Goal: Communication & Community: Ask a question

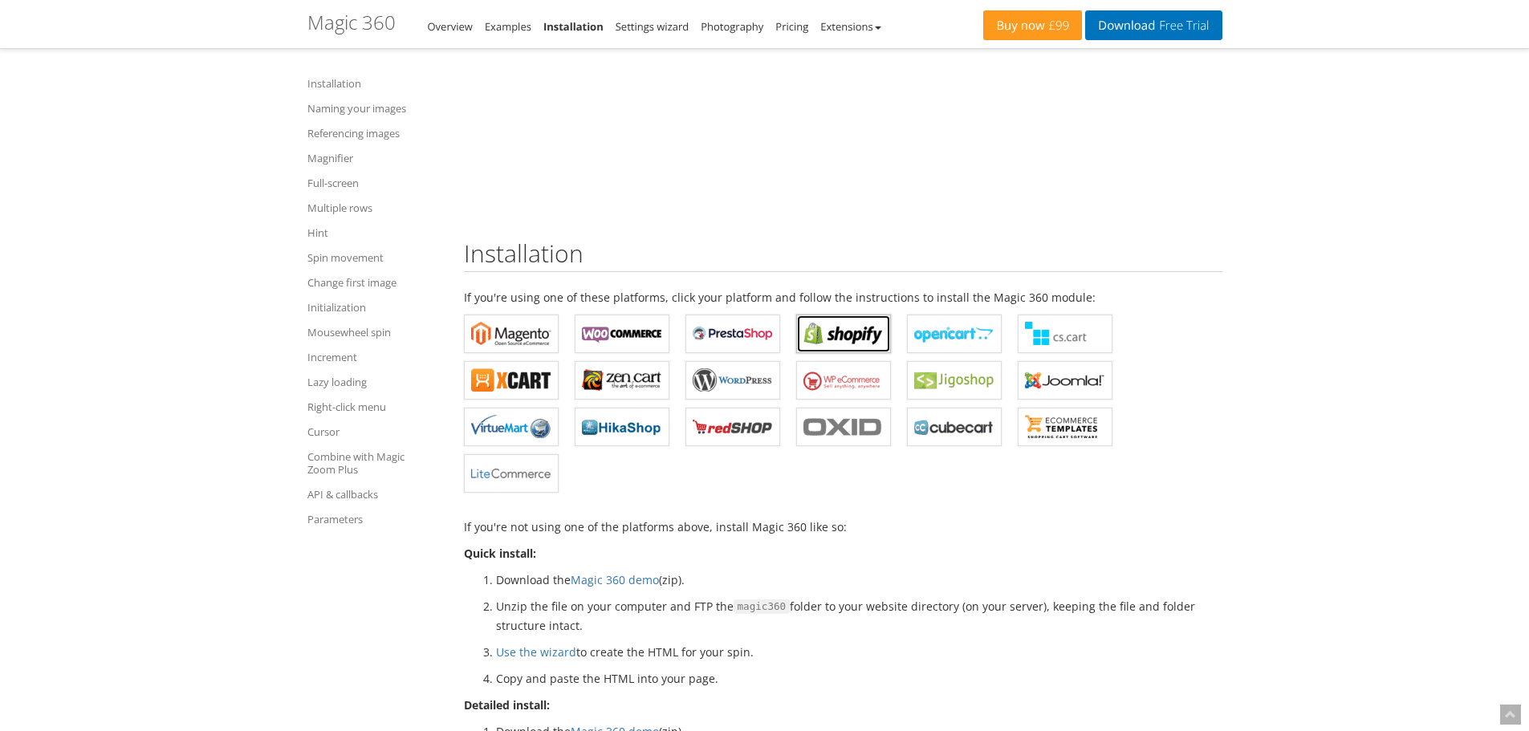
click at [812, 324] on b "Magic 360 for Shopify" at bounding box center [844, 334] width 80 height 24
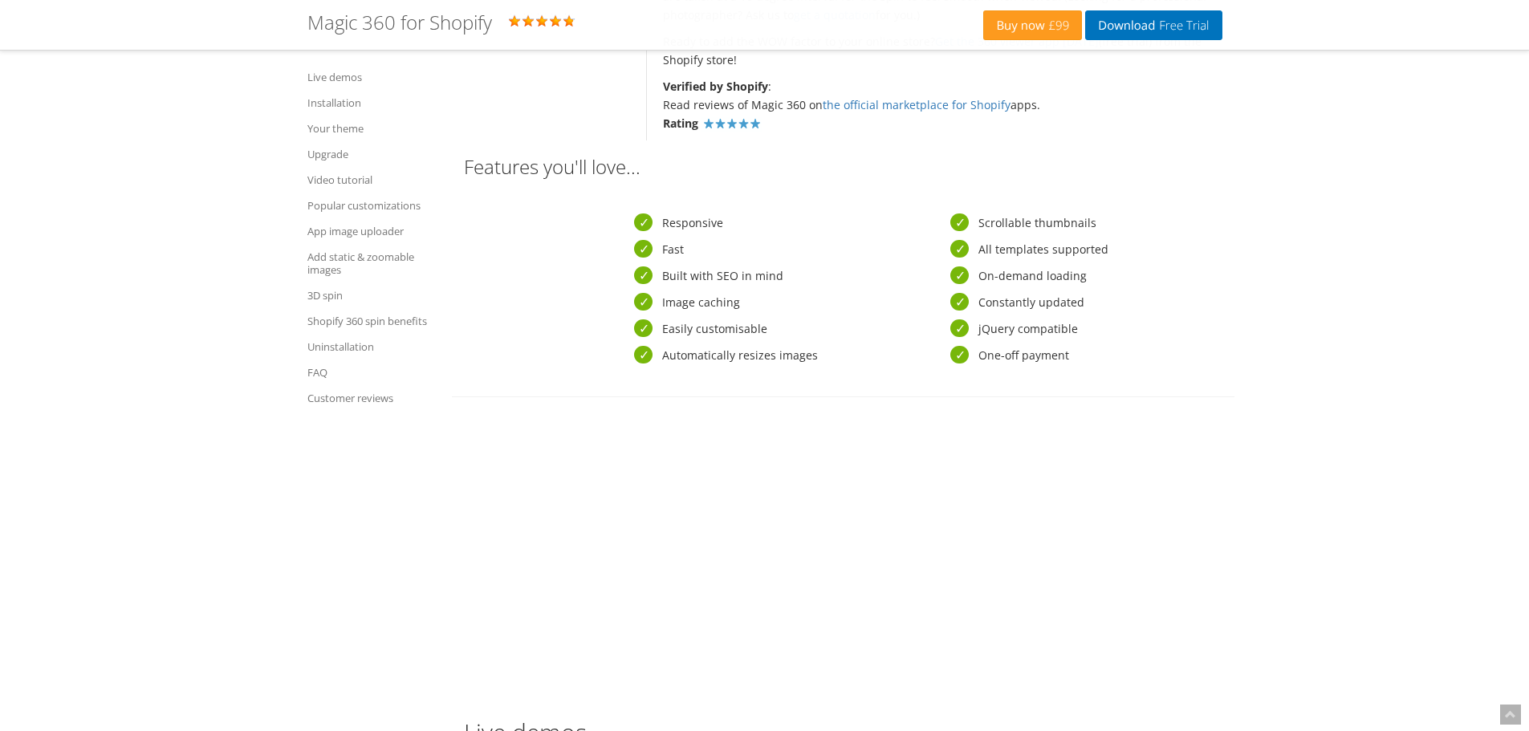
scroll to position [803, 0]
click at [325, 364] on link "FAQ" at bounding box center [381, 373] width 149 height 26
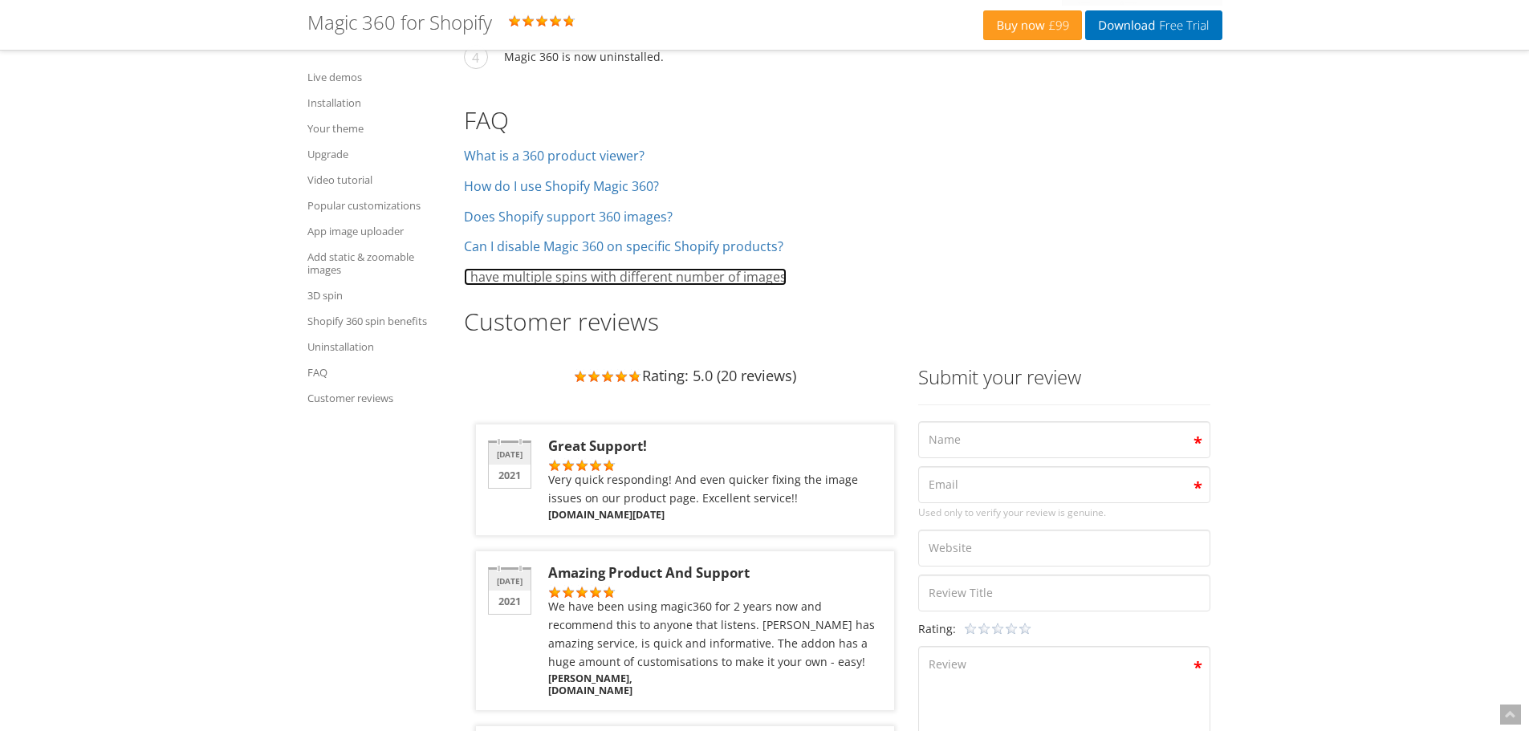
click at [557, 268] on link "I have multiple spins with different number of images" at bounding box center [625, 277] width 323 height 18
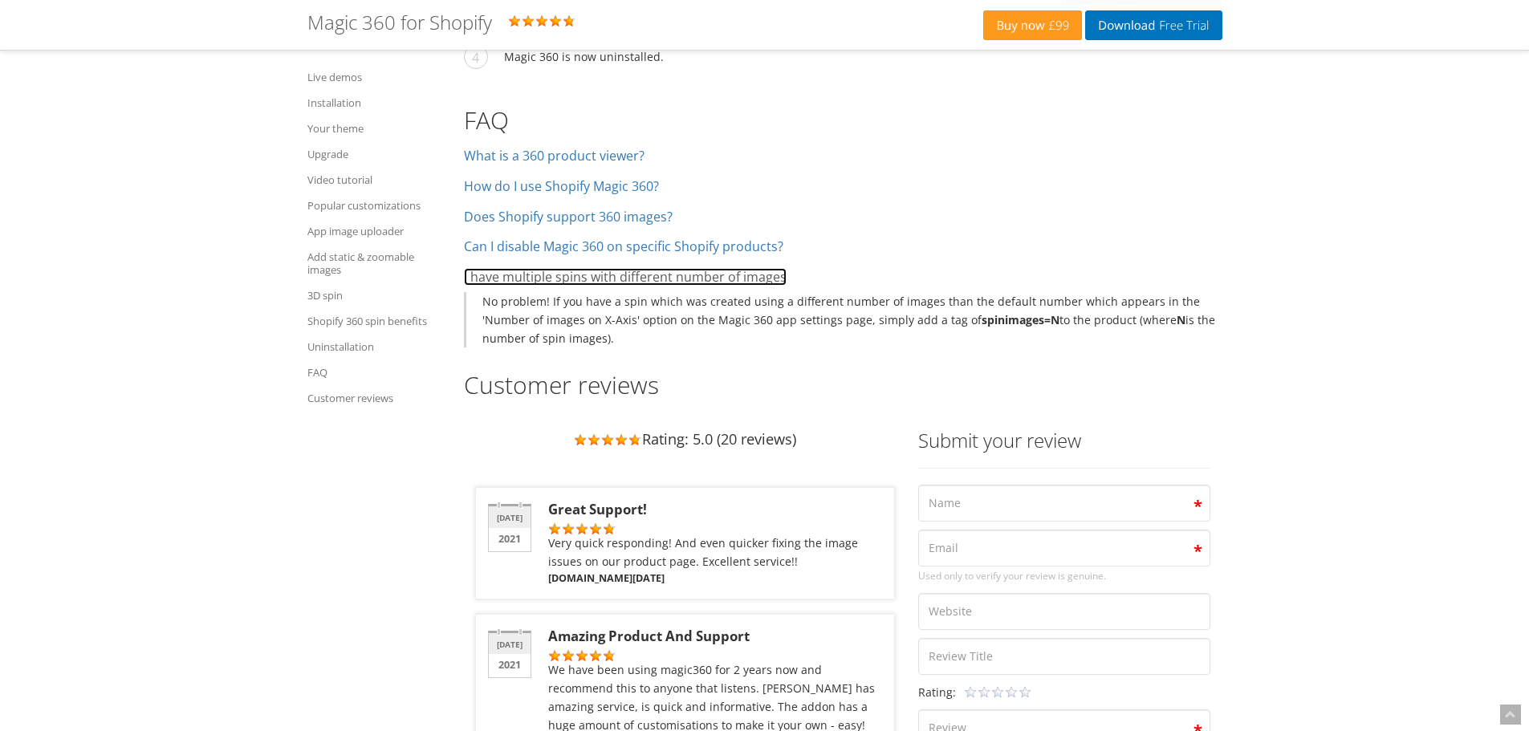
click at [557, 268] on link "I have multiple spins with different number of images" at bounding box center [625, 277] width 323 height 18
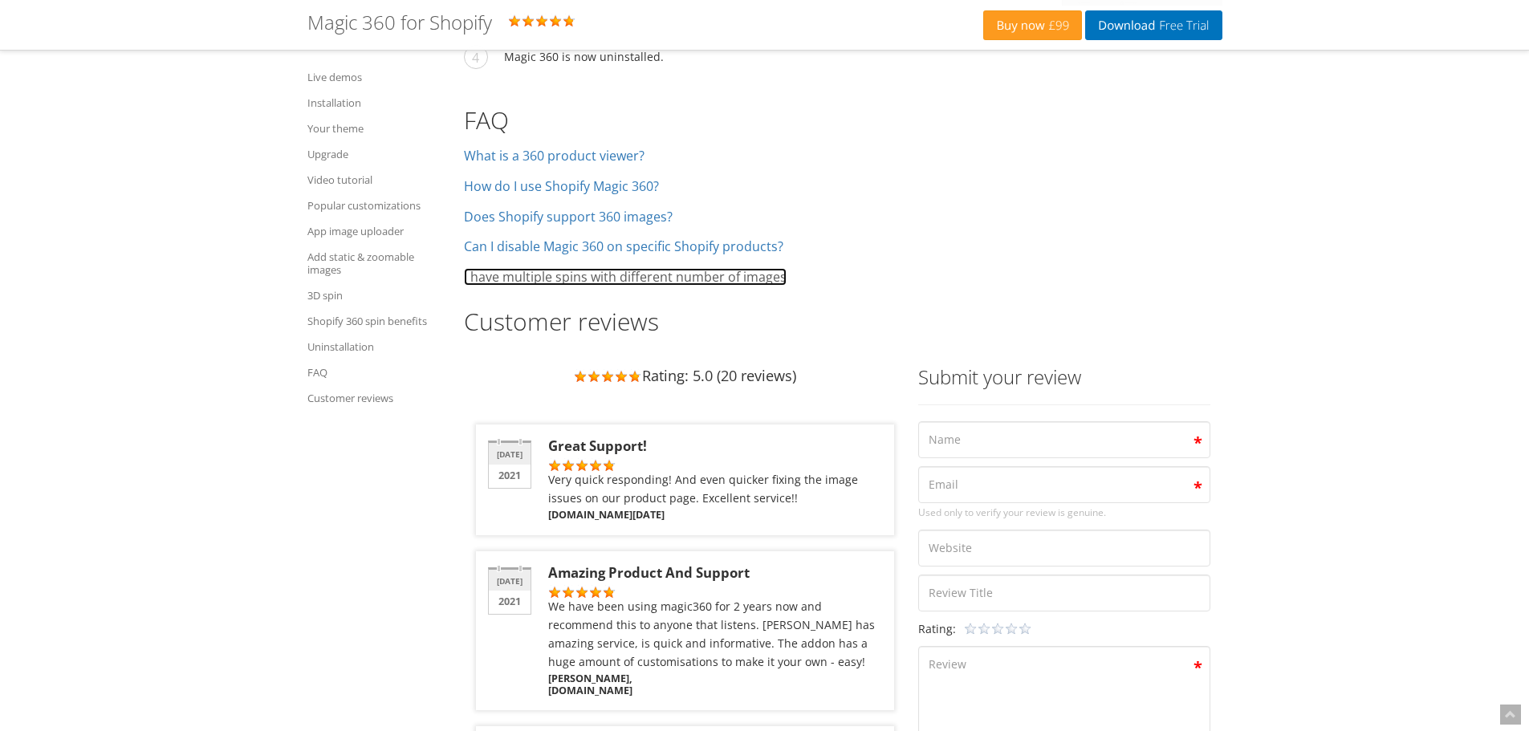
click at [560, 268] on link "I have multiple spins with different number of images" at bounding box center [625, 277] width 323 height 18
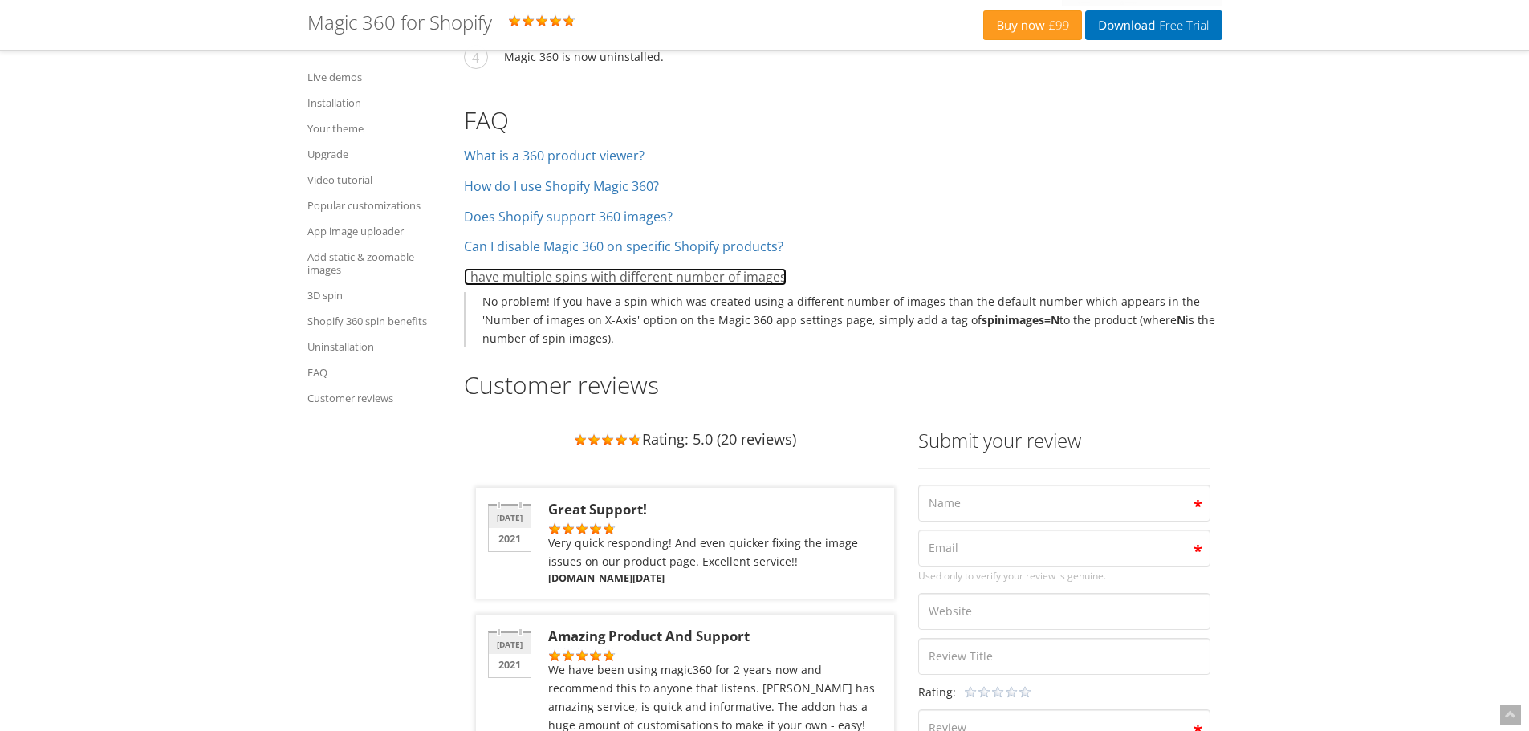
click at [560, 268] on link "I have multiple spins with different number of images" at bounding box center [625, 277] width 323 height 18
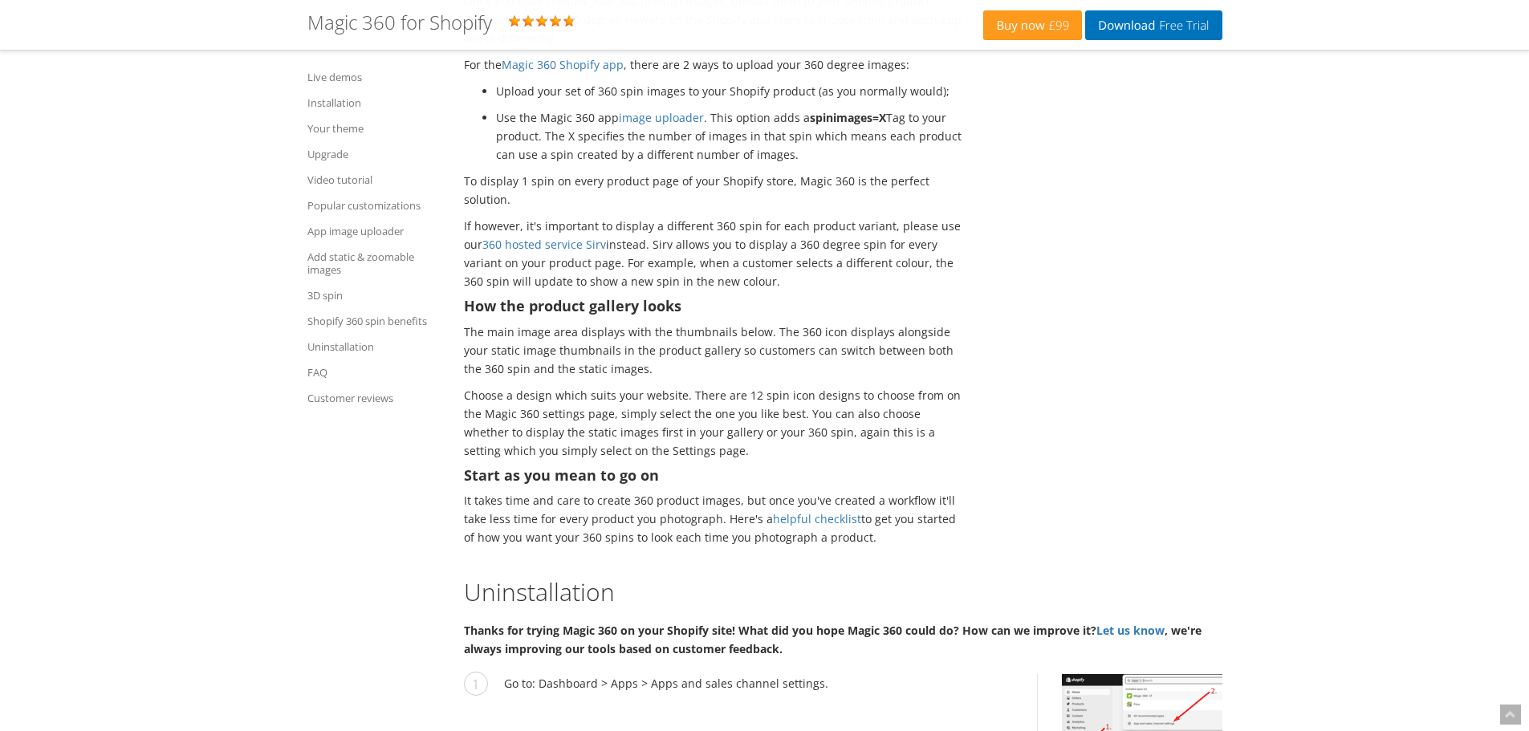
scroll to position [9070, 0]
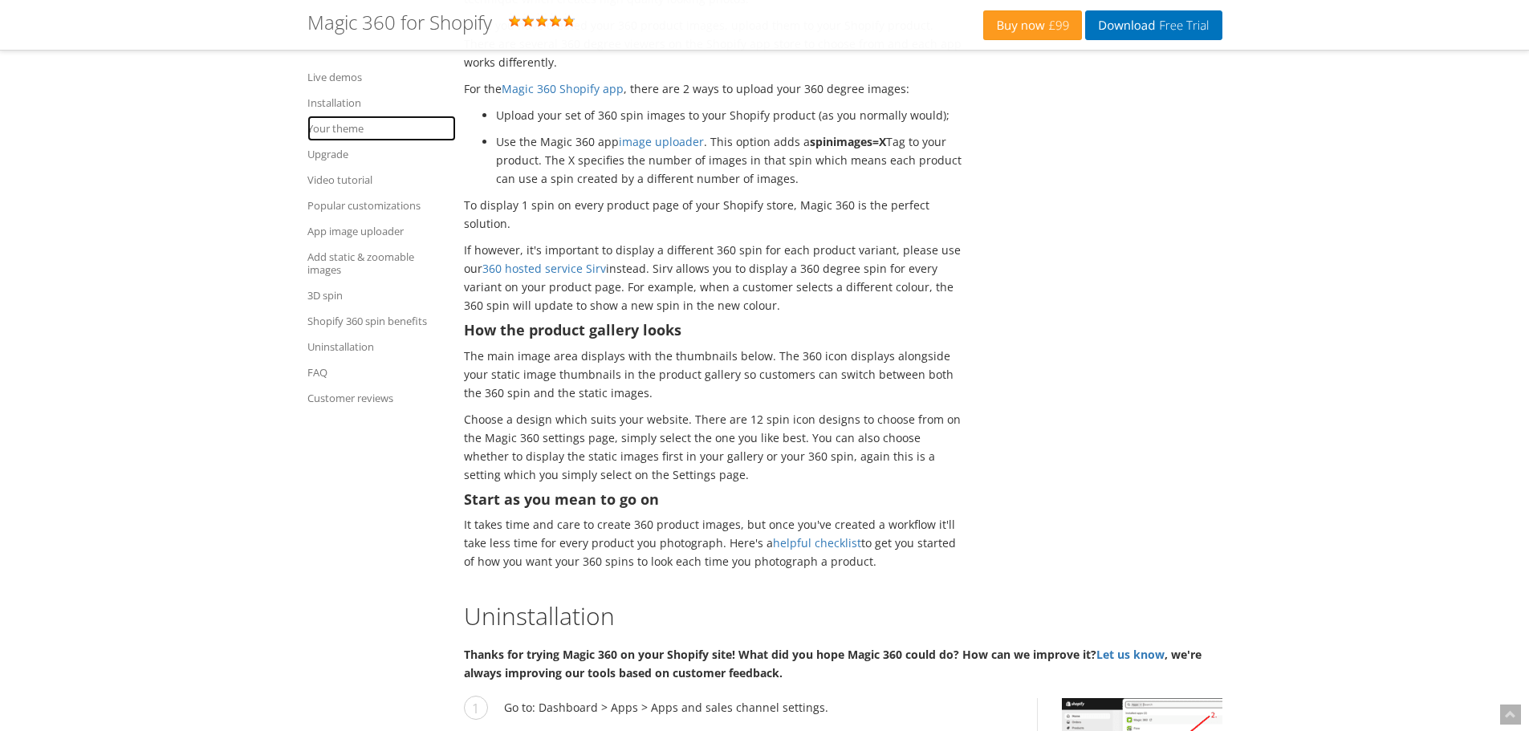
click at [333, 130] on link "Your theme" at bounding box center [381, 129] width 149 height 26
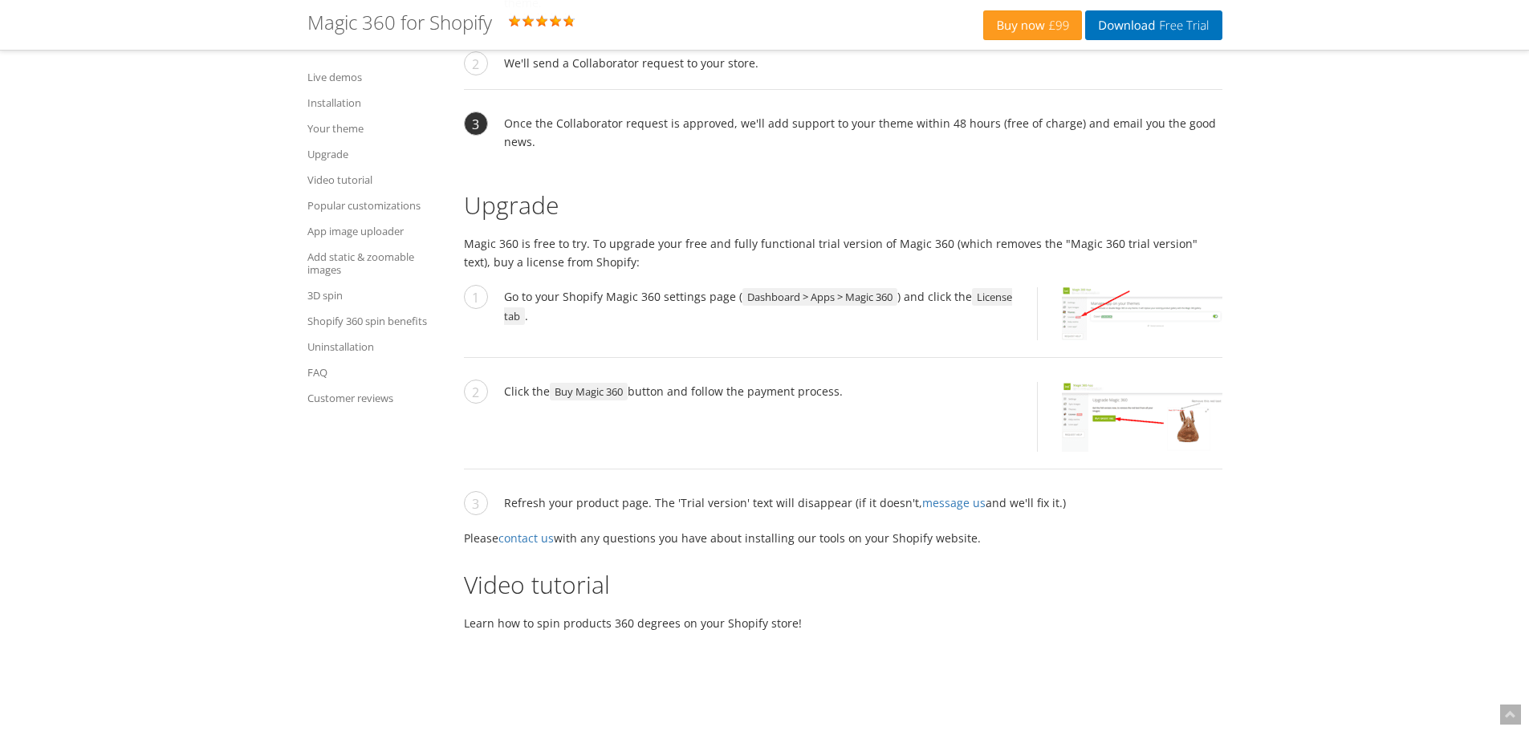
scroll to position [3776, 0]
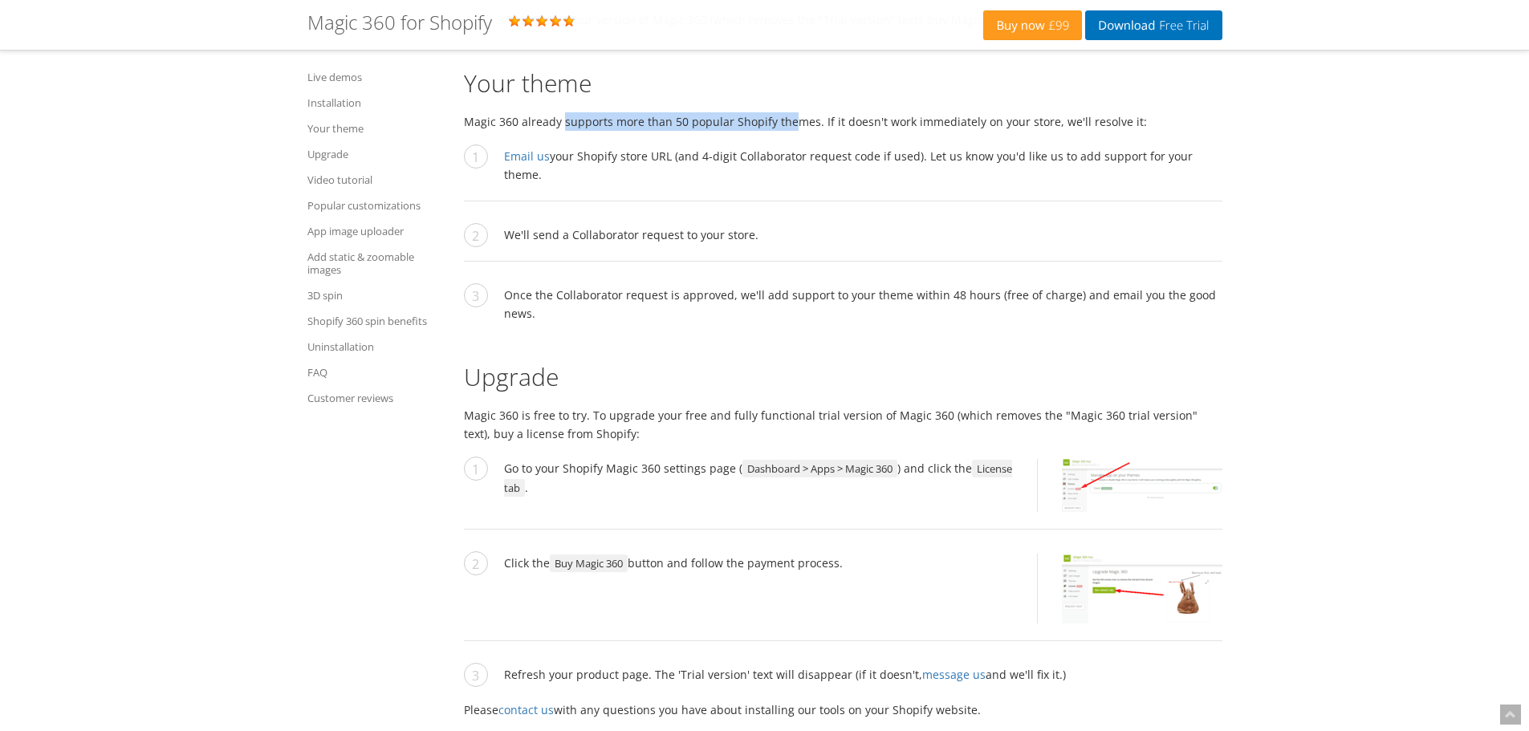
drag, startPoint x: 560, startPoint y: 124, endPoint x: 792, endPoint y: 127, distance: 231.2
click at [792, 127] on p "Magic 360 already supports more than 50 popular Shopify themes. If it doesn't w…" at bounding box center [843, 121] width 759 height 18
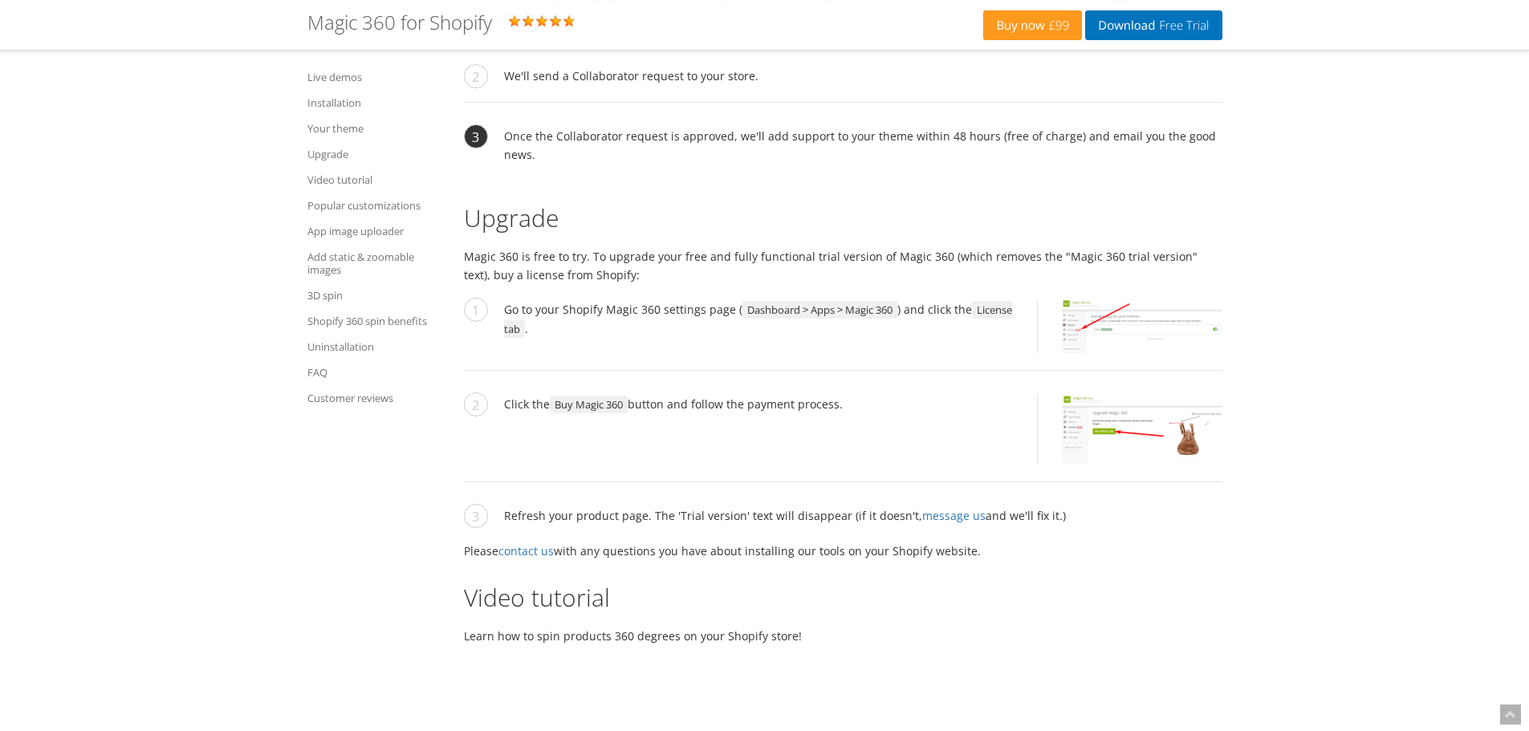
scroll to position [3937, 0]
click at [658, 246] on p "Magic 360 is free to try. To upgrade your free and fully functional trial versi…" at bounding box center [843, 264] width 759 height 37
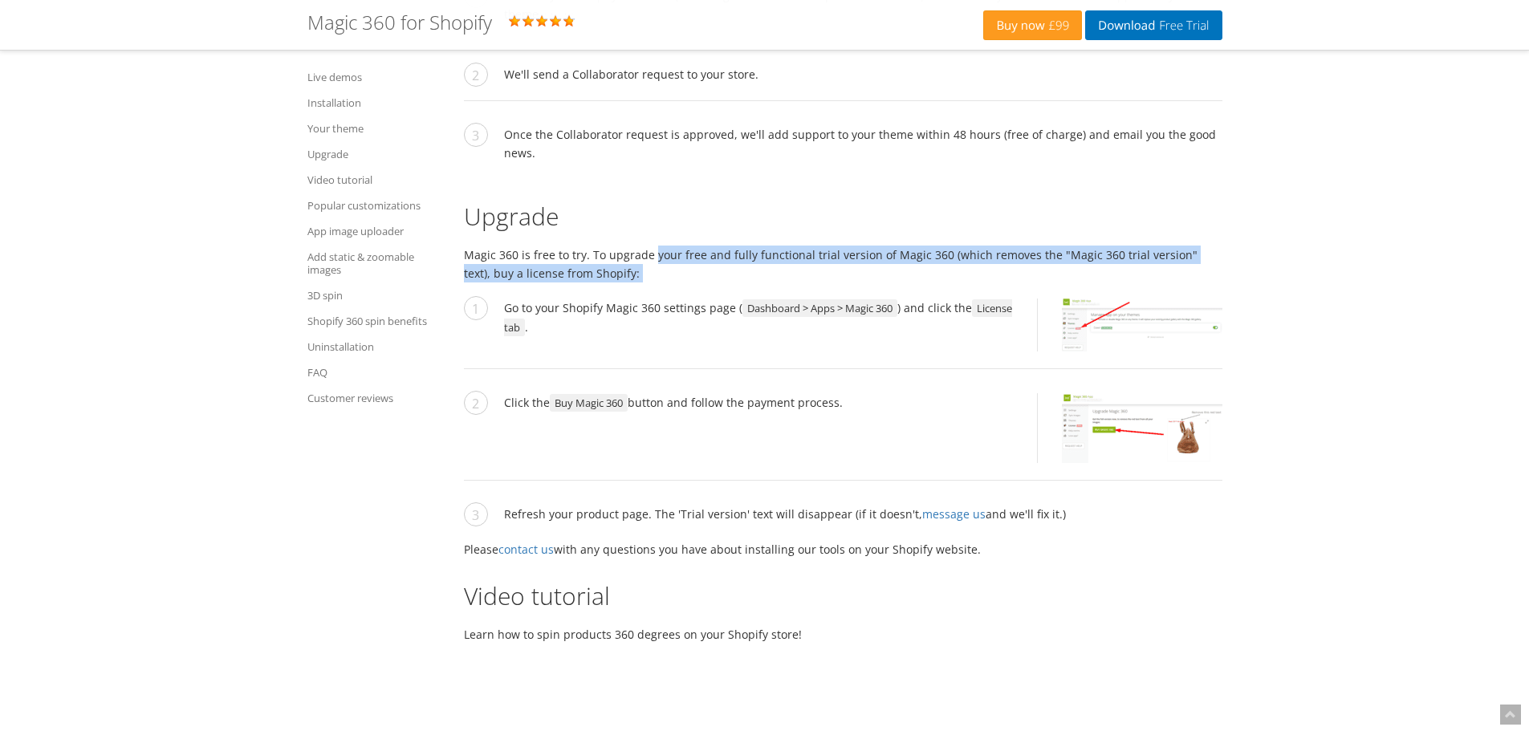
drag, startPoint x: 658, startPoint y: 232, endPoint x: 695, endPoint y: 255, distance: 43.7
click at [695, 255] on p "Magic 360 is free to try. To upgrade your free and fully functional trial versi…" at bounding box center [843, 264] width 759 height 37
drag, startPoint x: 695, startPoint y: 255, endPoint x: 641, endPoint y: 234, distance: 57.7
click at [641, 246] on p "Magic 360 is free to try. To upgrade your free and fully functional trial versi…" at bounding box center [843, 264] width 759 height 37
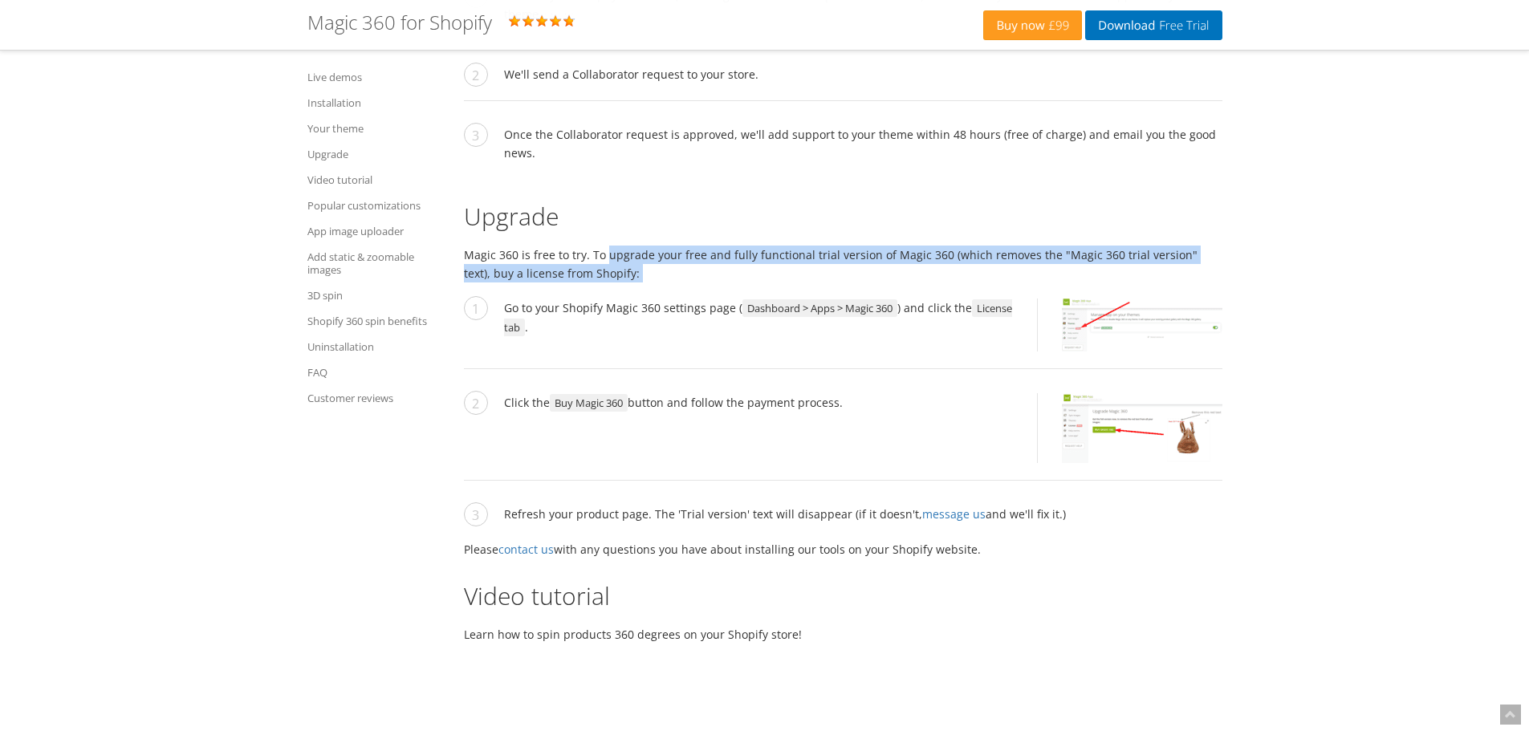
click at [641, 246] on p "Magic 360 is free to try. To upgrade your free and fully functional trial versi…" at bounding box center [843, 264] width 759 height 37
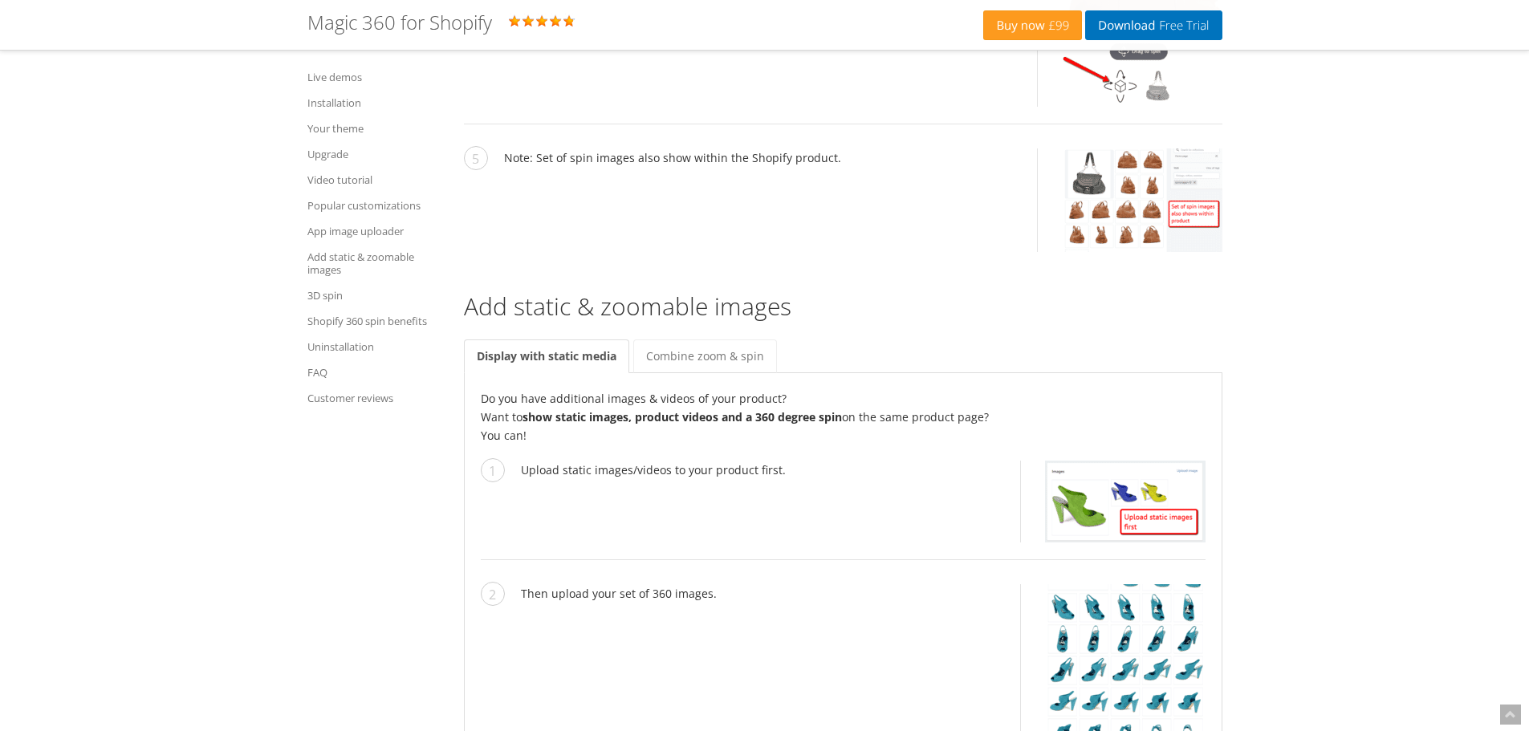
scroll to position [6586, 0]
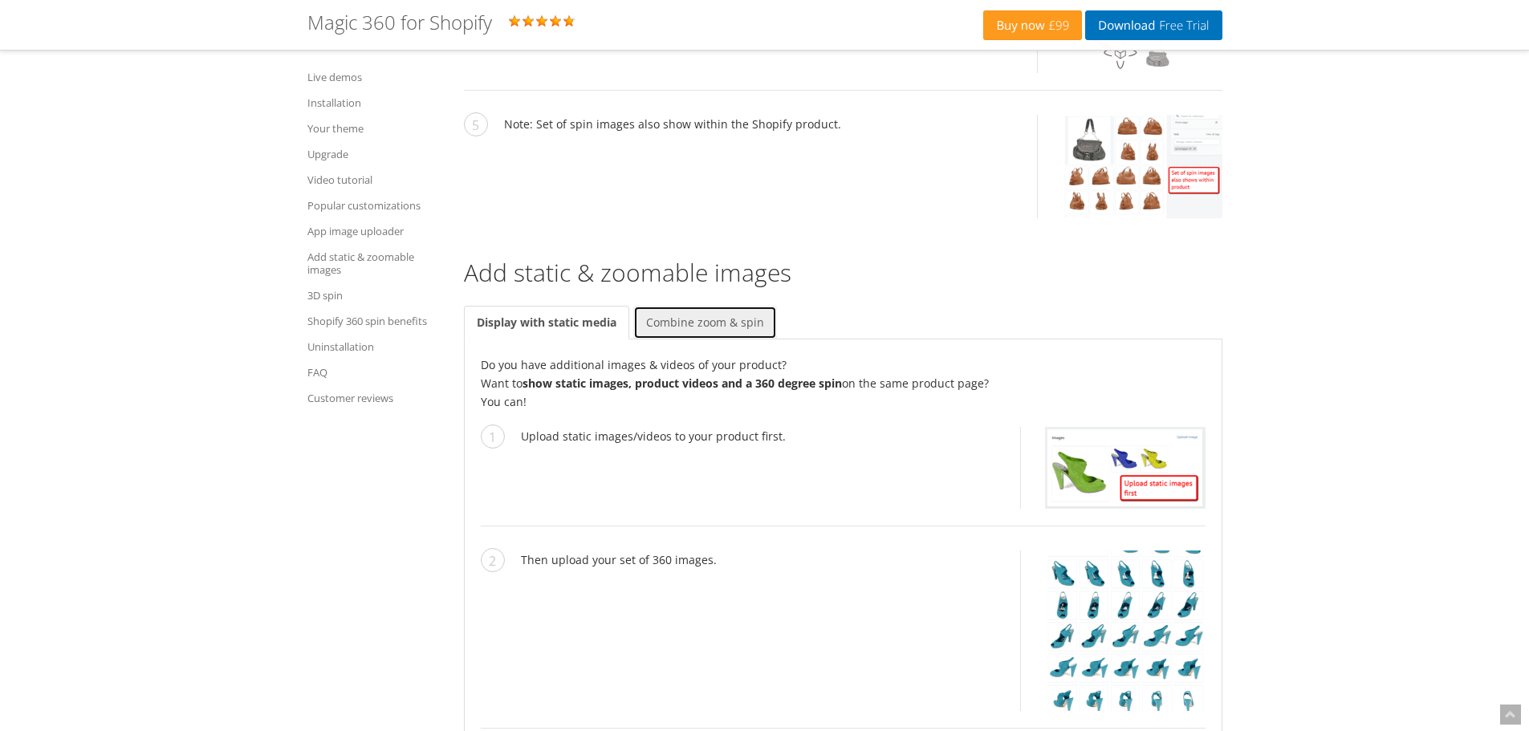
click at [718, 306] on link "Combine zoom & spin" at bounding box center [705, 323] width 144 height 34
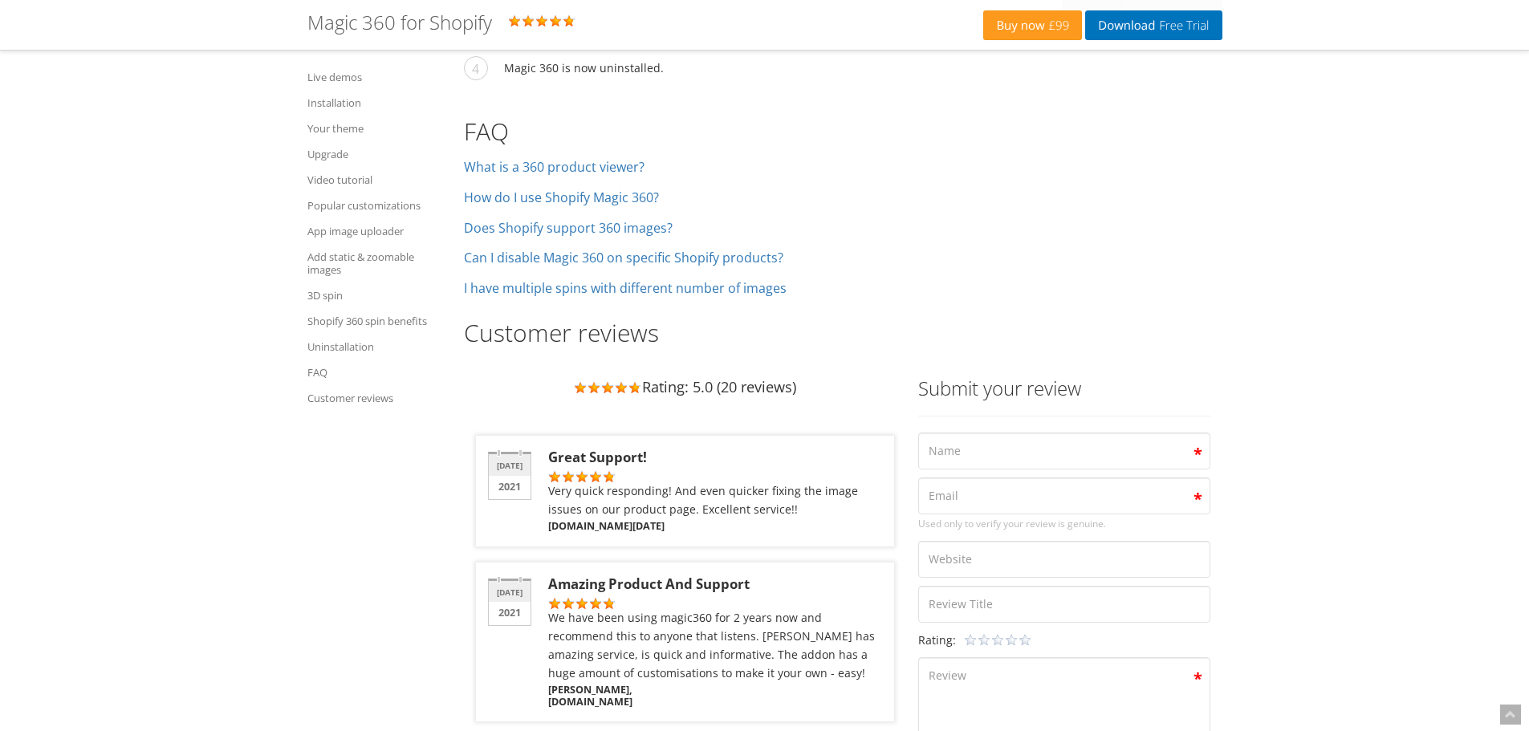
scroll to position [10920, 0]
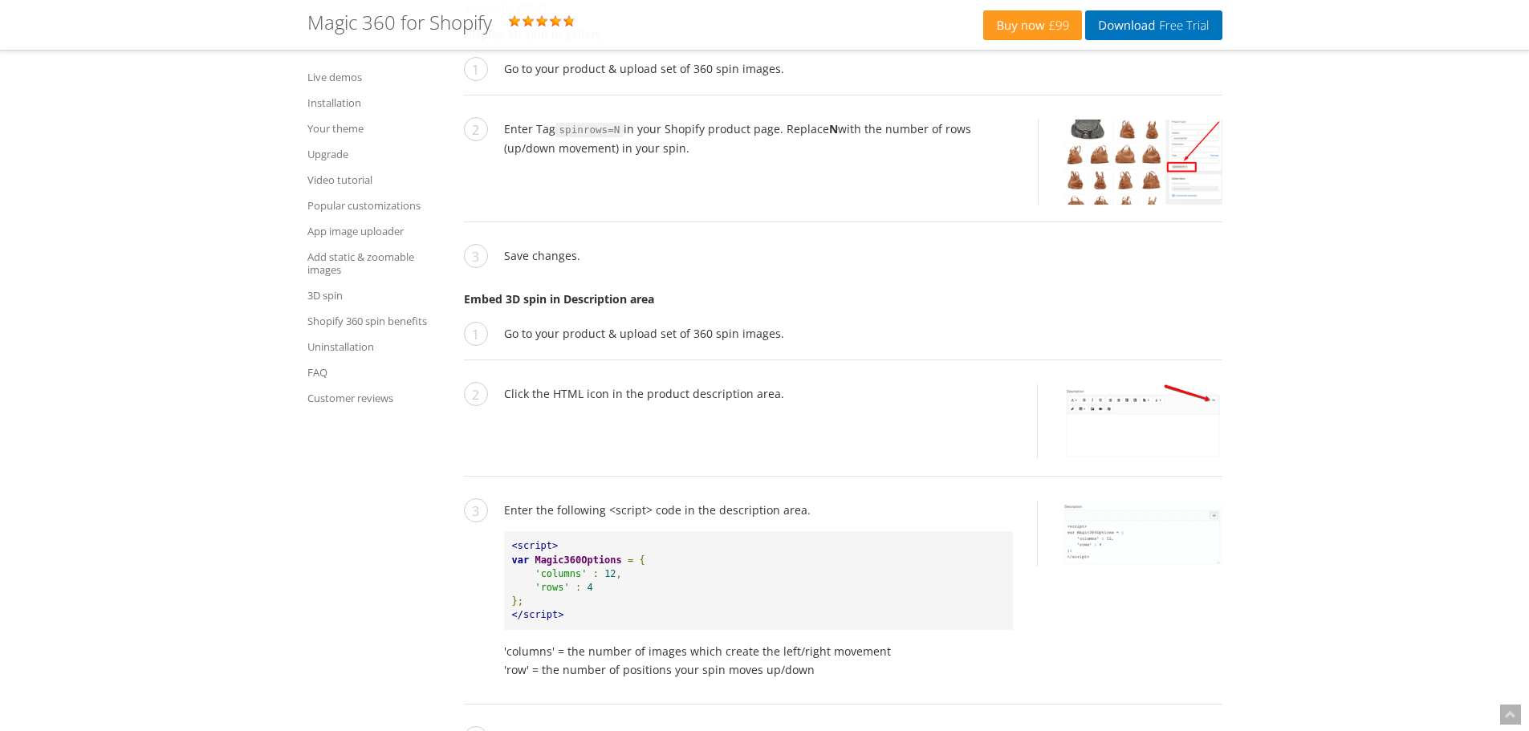
scroll to position [10817, 0]
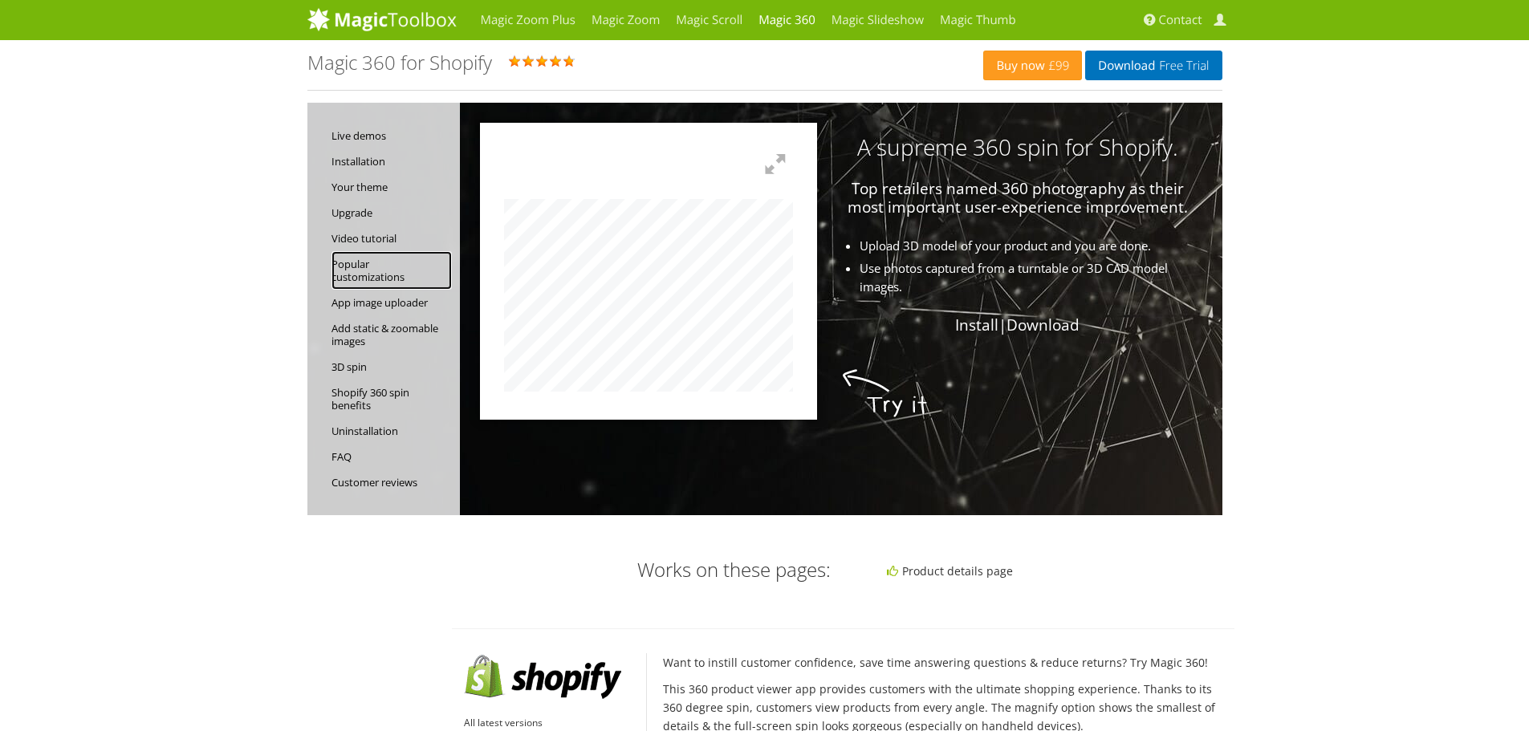
click at [385, 282] on link "Popular customizations" at bounding box center [392, 270] width 120 height 39
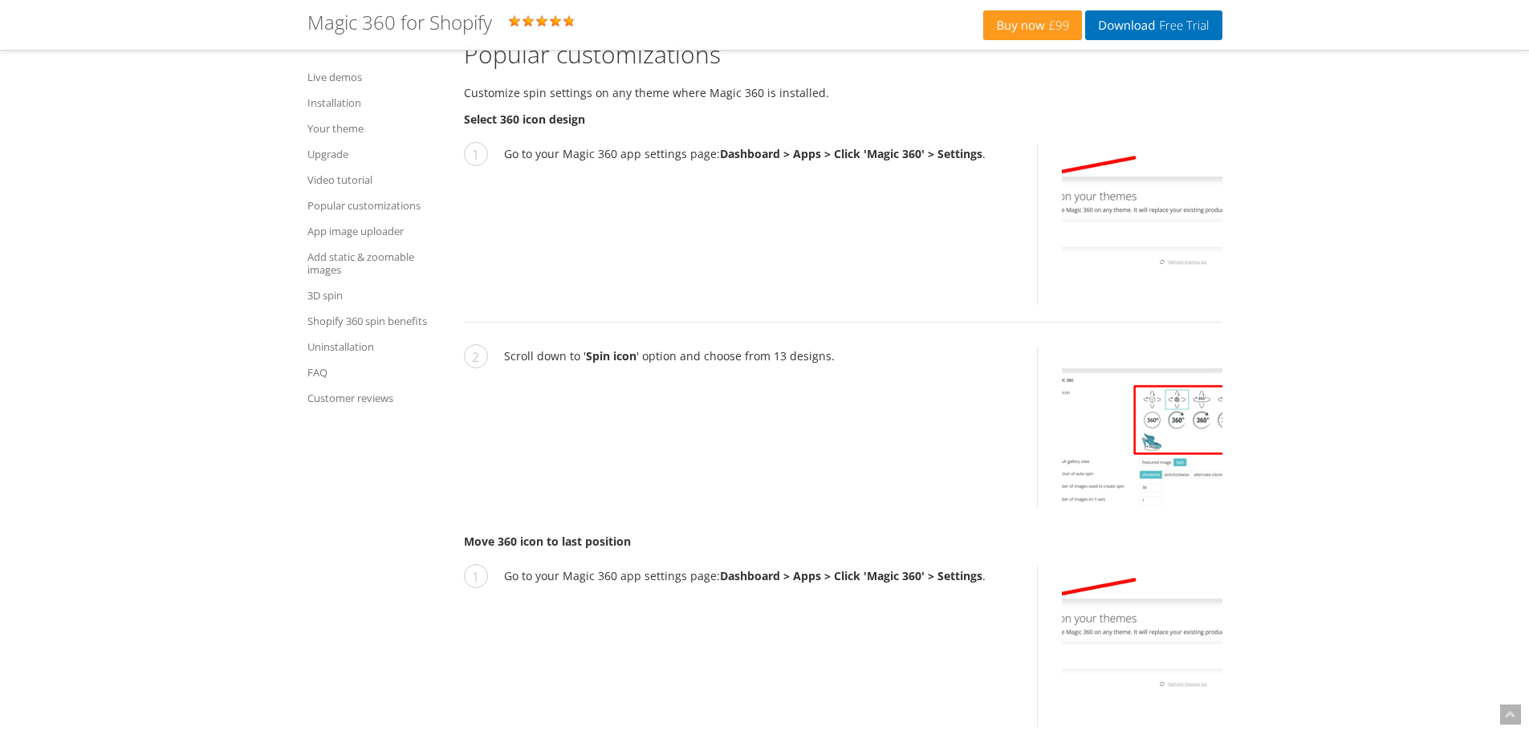
scroll to position [4799, 0]
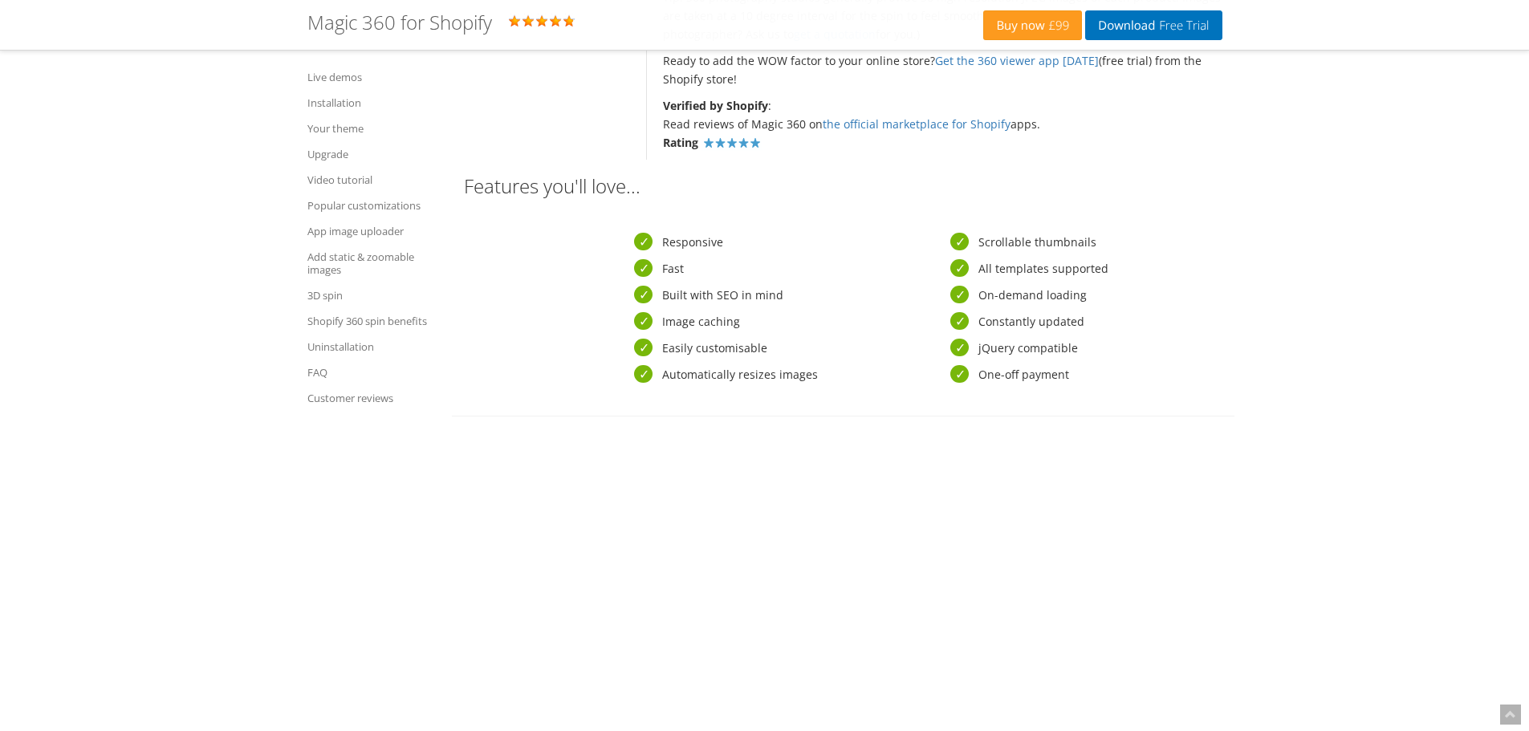
scroll to position [1048, 0]
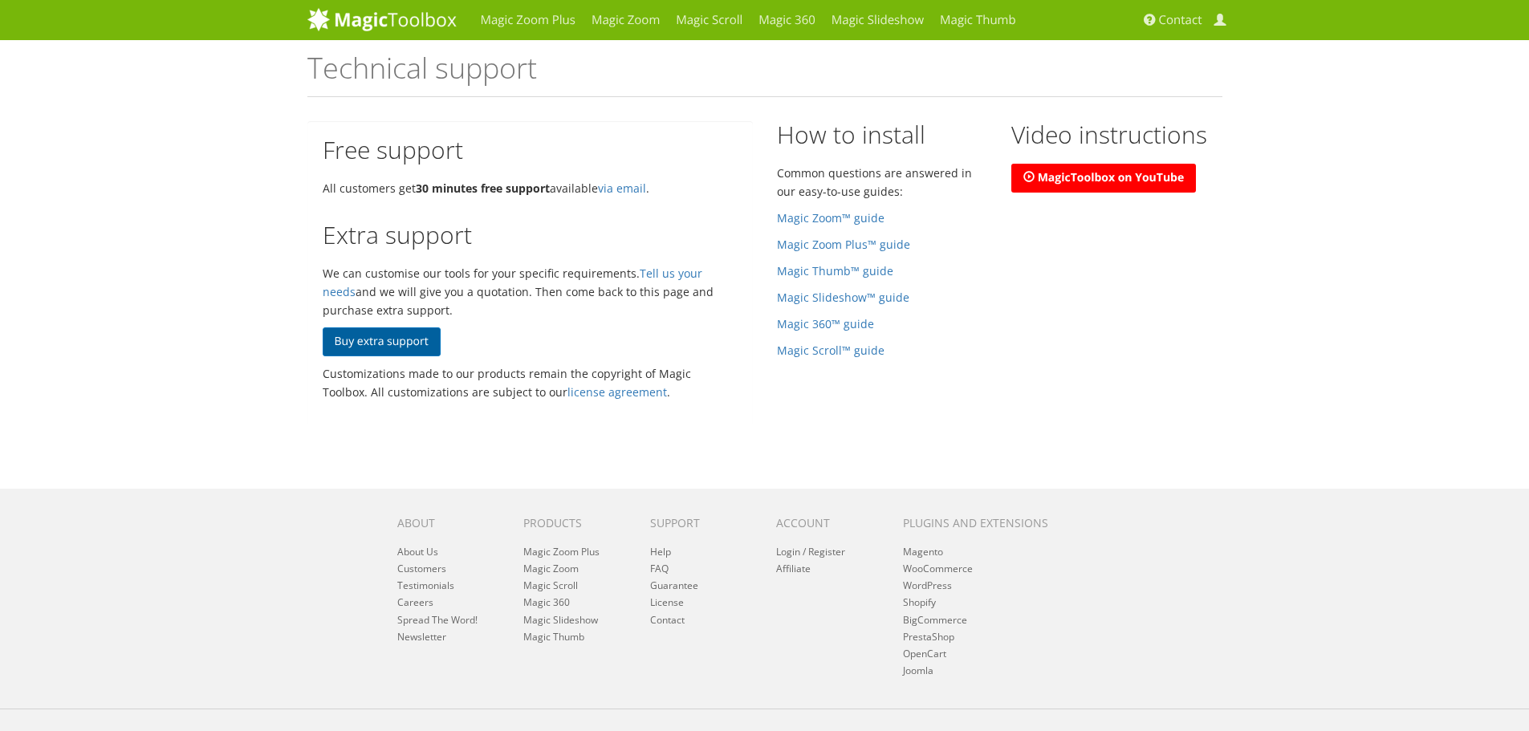
click at [411, 330] on link "Buy extra support" at bounding box center [382, 342] width 118 height 29
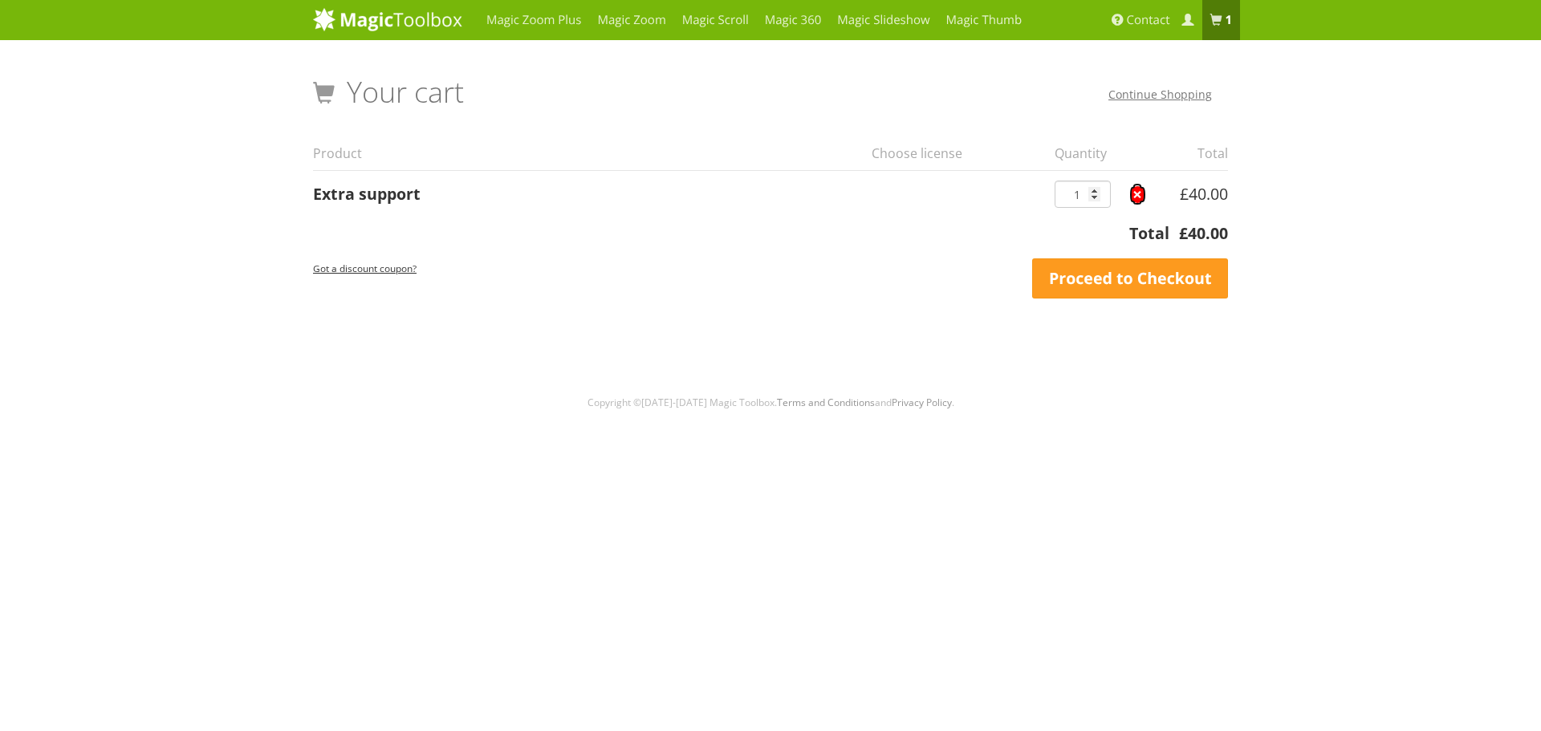
click at [1140, 199] on link "×" at bounding box center [1137, 194] width 17 height 17
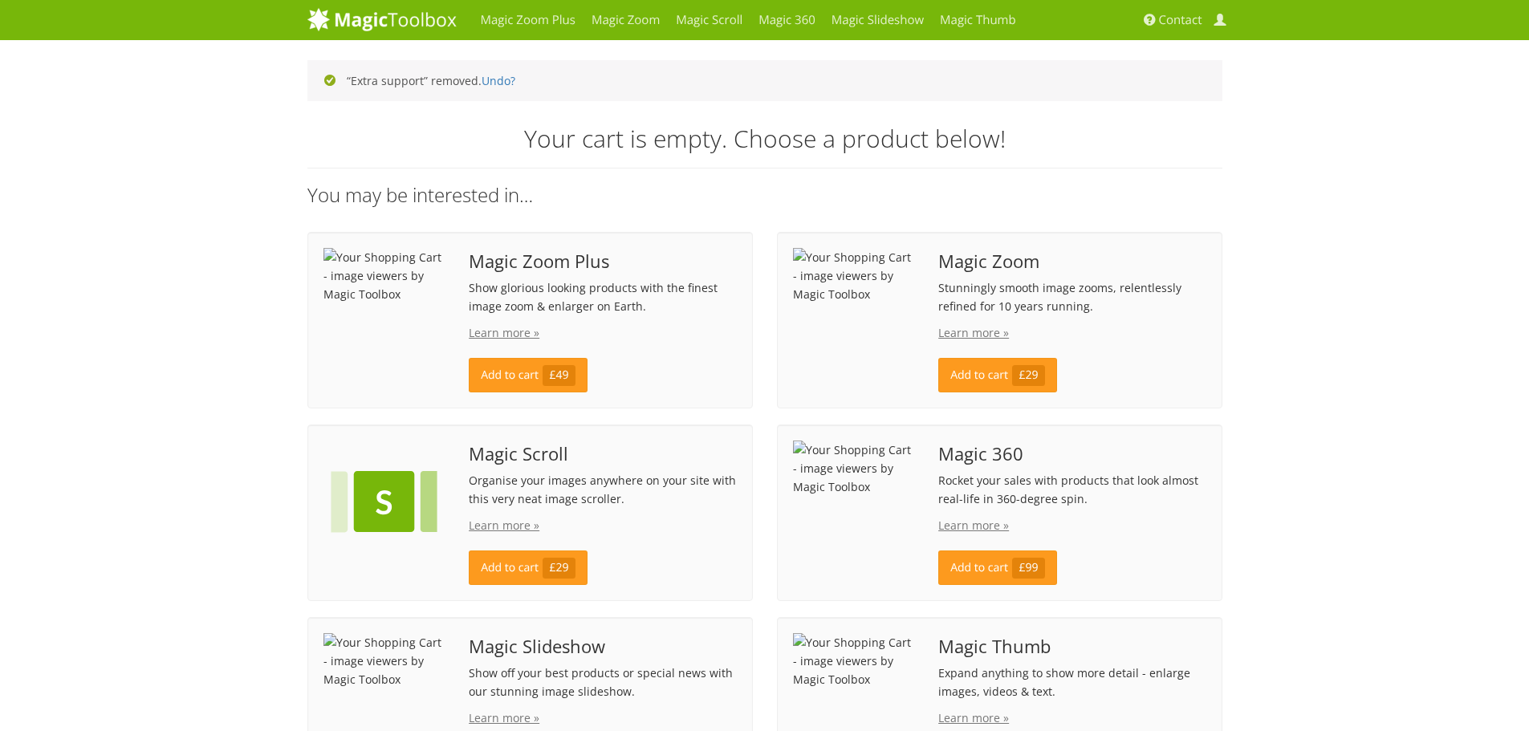
click at [588, 294] on p "Show glorious looking products with the finest image zoom & enlarger on Earth." at bounding box center [602, 297] width 267 height 37
drag, startPoint x: 588, startPoint y: 294, endPoint x: 632, endPoint y: 302, distance: 44.1
click at [632, 302] on p "Show glorious looking products with the finest image zoom & enlarger on Earth." at bounding box center [602, 297] width 267 height 37
drag, startPoint x: 632, startPoint y: 302, endPoint x: 626, endPoint y: 295, distance: 9.2
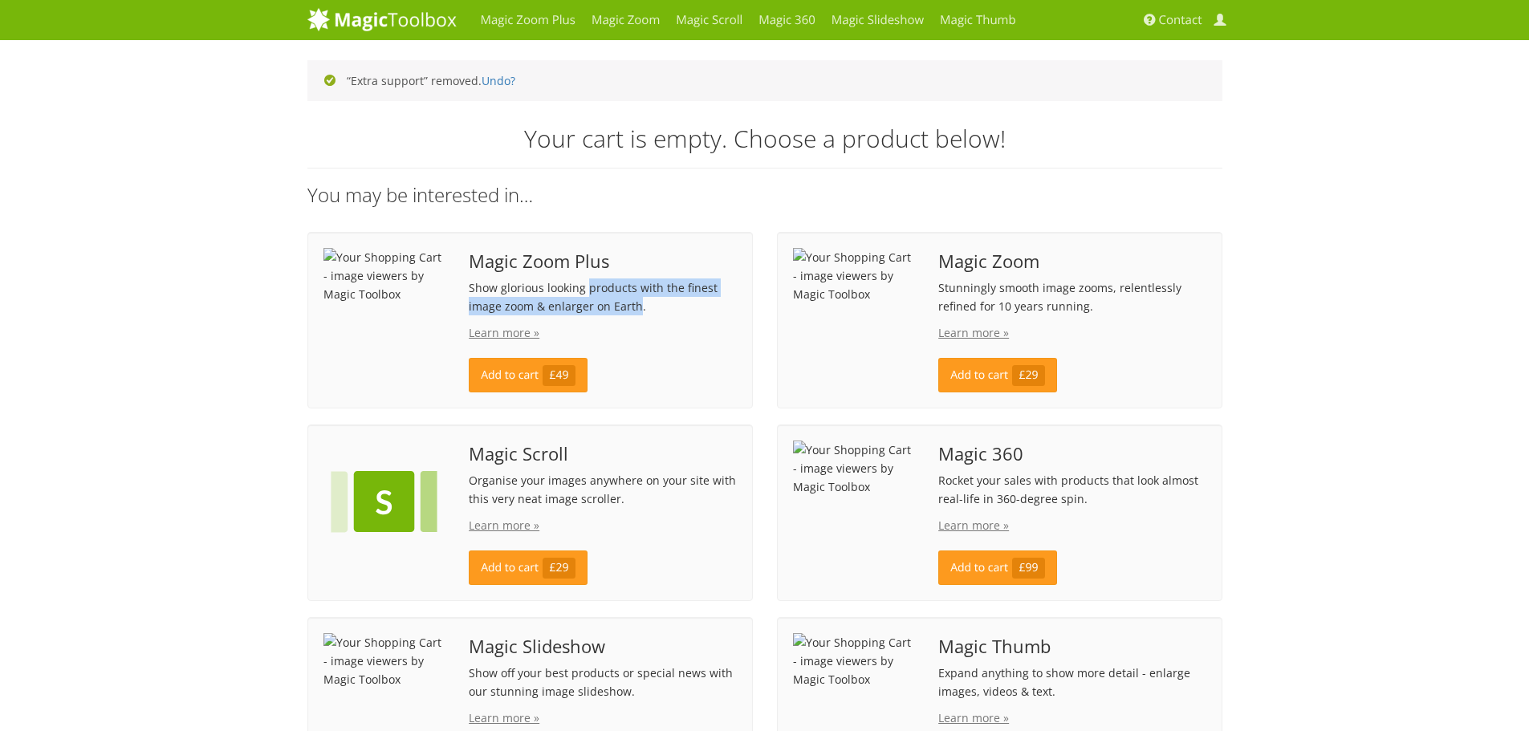
click at [626, 295] on p "Show glorious looking products with the finest image zoom & enlarger on Earth." at bounding box center [602, 297] width 267 height 37
click at [637, 291] on p "Show glorious looking products with the finest image zoom & enlarger on Earth." at bounding box center [602, 297] width 267 height 37
click at [1169, 17] on span "Contact" at bounding box center [1180, 20] width 43 height 16
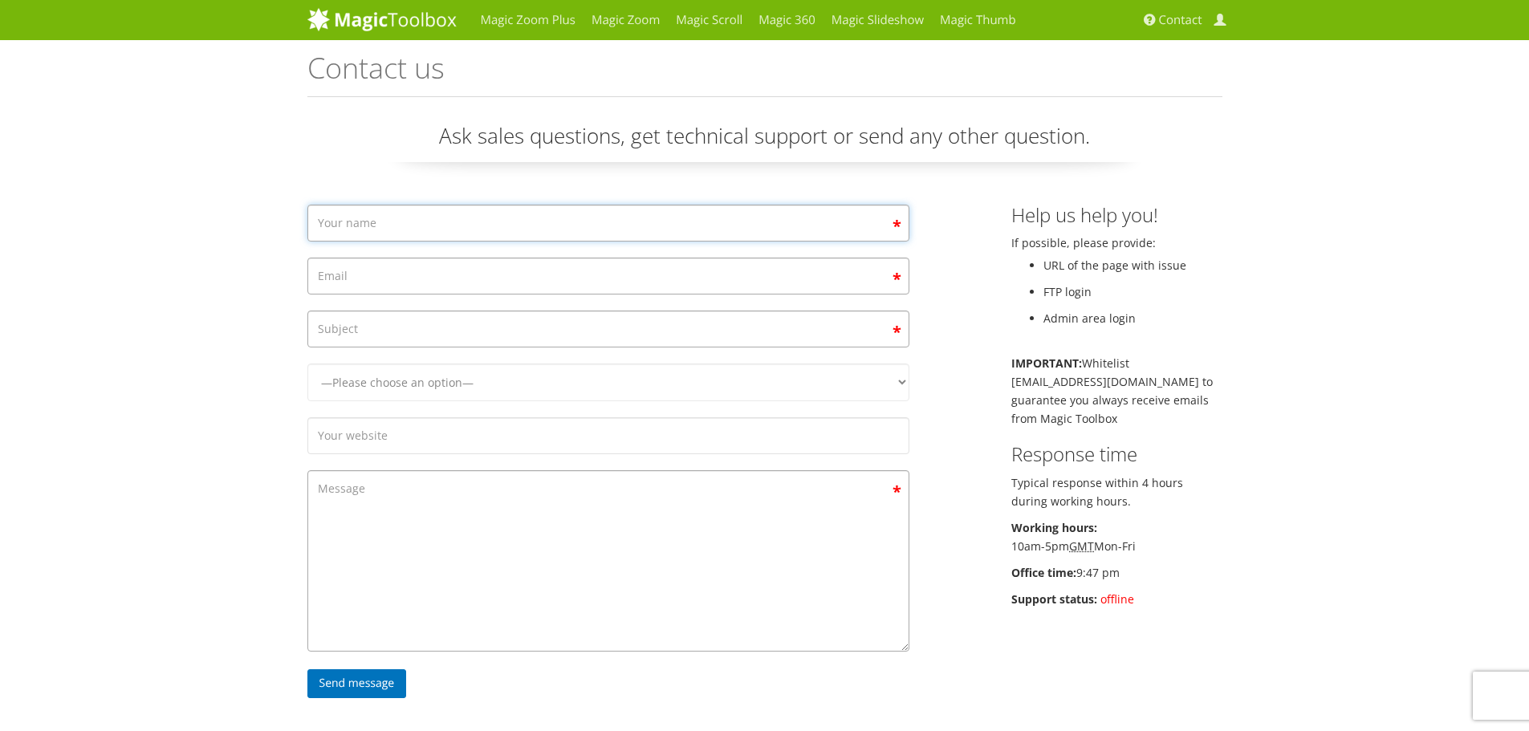
click at [623, 217] on input "Contact form" at bounding box center [608, 223] width 602 height 37
type input "[PERSON_NAME]"
type input "[PERSON_NAME][EMAIL_ADDRESS][DOMAIN_NAME]"
type input "Magic360 spin for product variants?"
click at [670, 371] on select "—Please choose an option— Magic Zoom Magic Zoom Plus Magic Thumb Magic Slidesho…" at bounding box center [608, 383] width 602 height 38
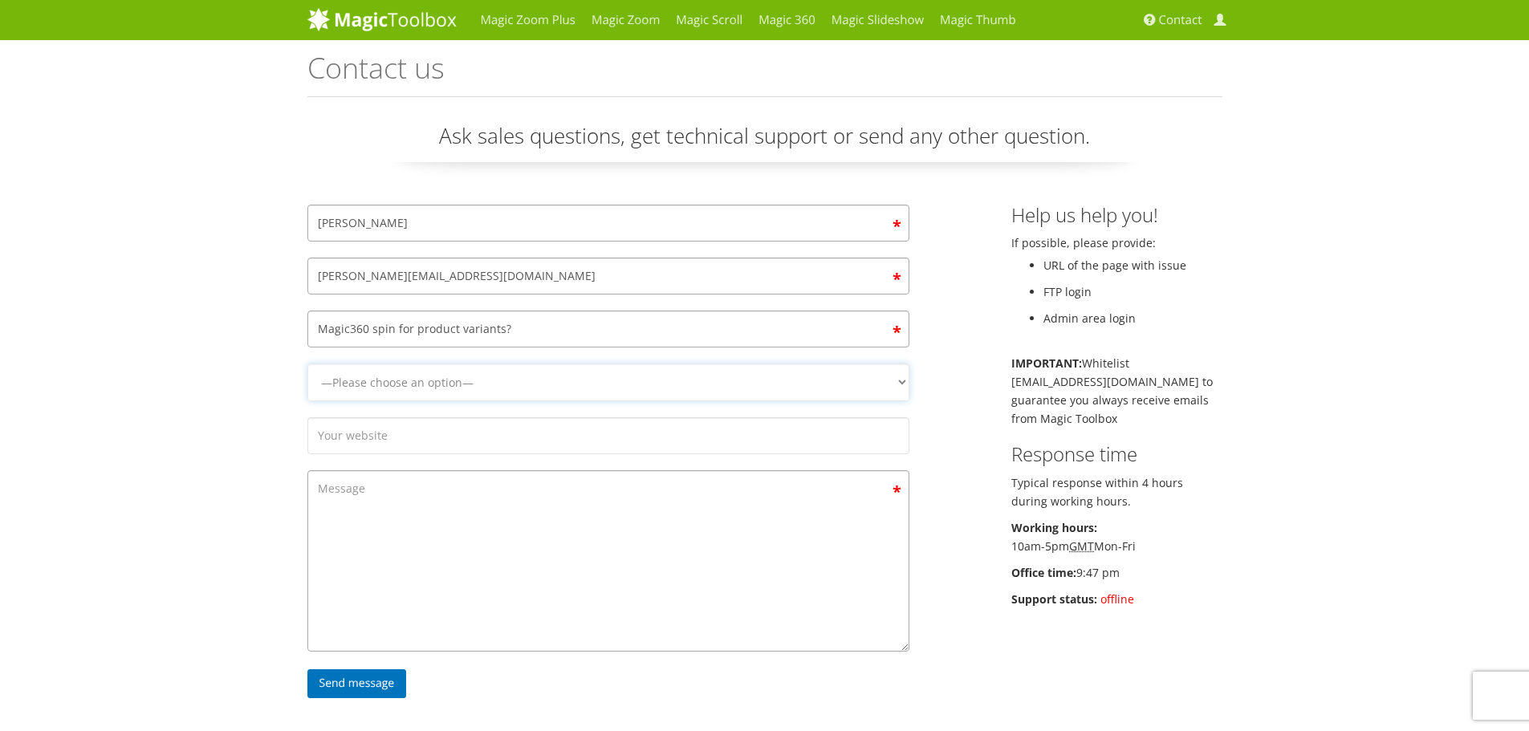
select select "Magic 360"
click at [307, 364] on select "—Please choose an option— Magic Zoom Magic Zoom Plus Magic Thumb Magic Slidesho…" at bounding box center [608, 383] width 602 height 38
click at [494, 470] on textarea "Contact form" at bounding box center [608, 560] width 602 height 181
click at [490, 444] on input "Contact form" at bounding box center [608, 435] width 602 height 37
type input "[DOMAIN_NAME]"
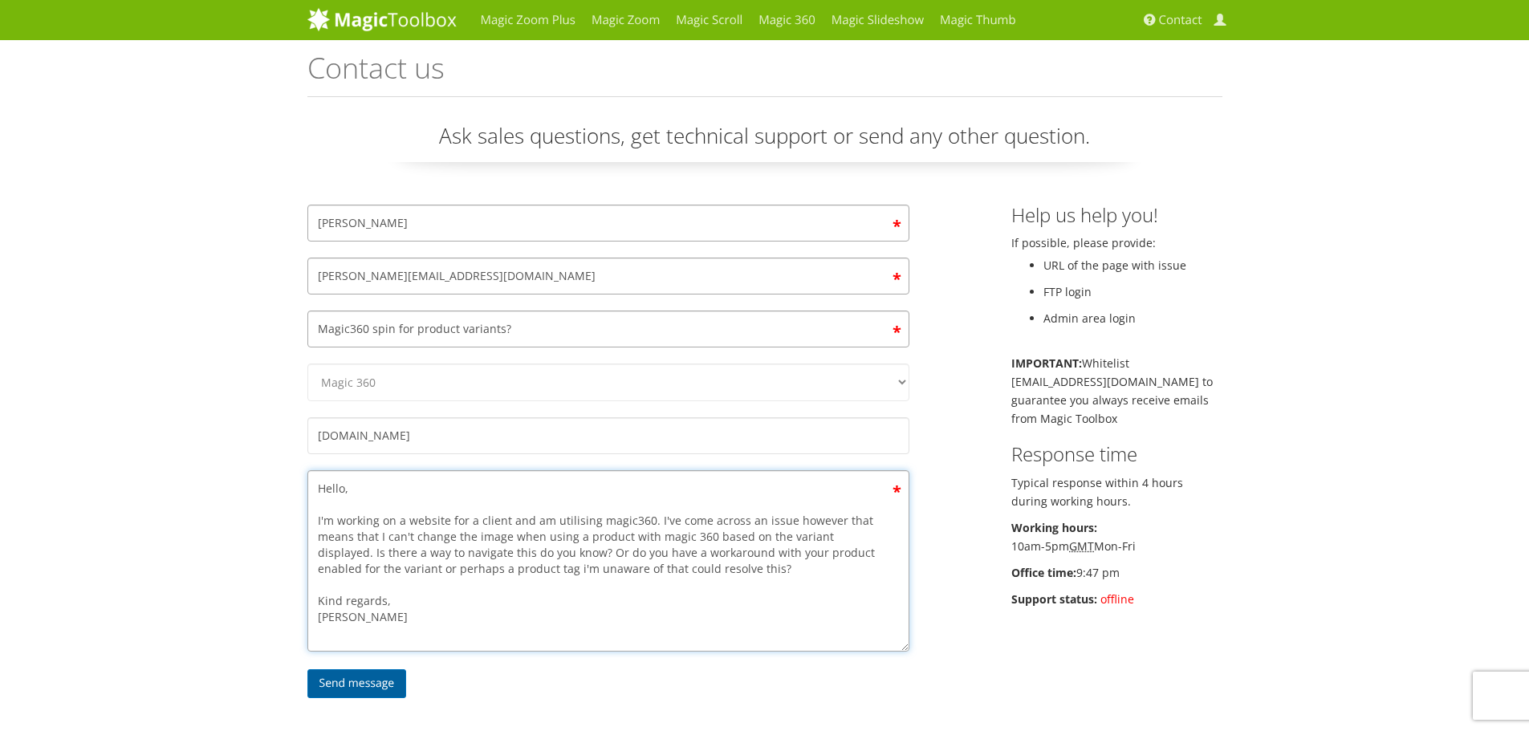
type textarea "Hello, I'm working on a website for a client and am utilising magic360. I've co…"
click at [368, 681] on input "Send message" at bounding box center [357, 683] width 100 height 29
